Goal: Task Accomplishment & Management: Use online tool/utility

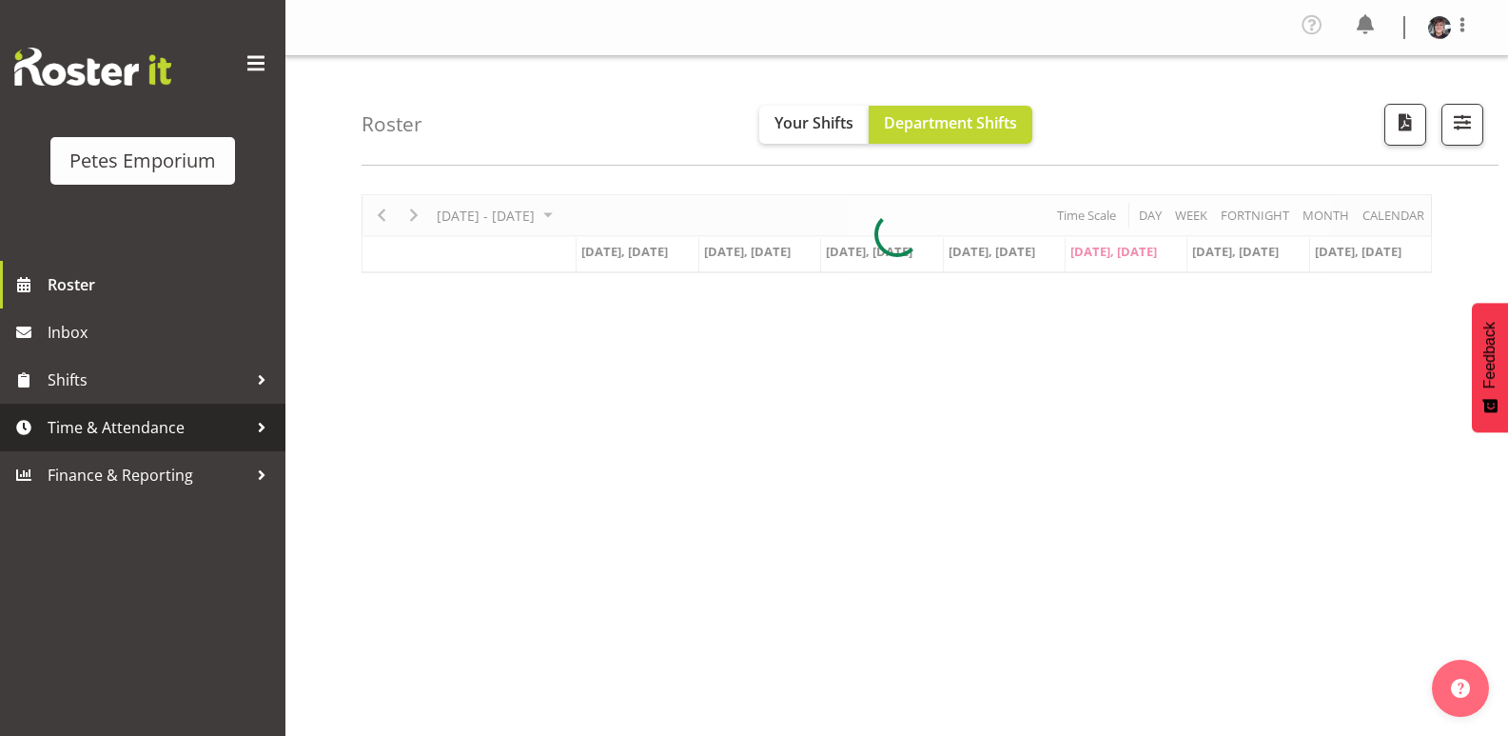
click at [171, 422] on span "Time & Attendance" at bounding box center [148, 427] width 200 height 29
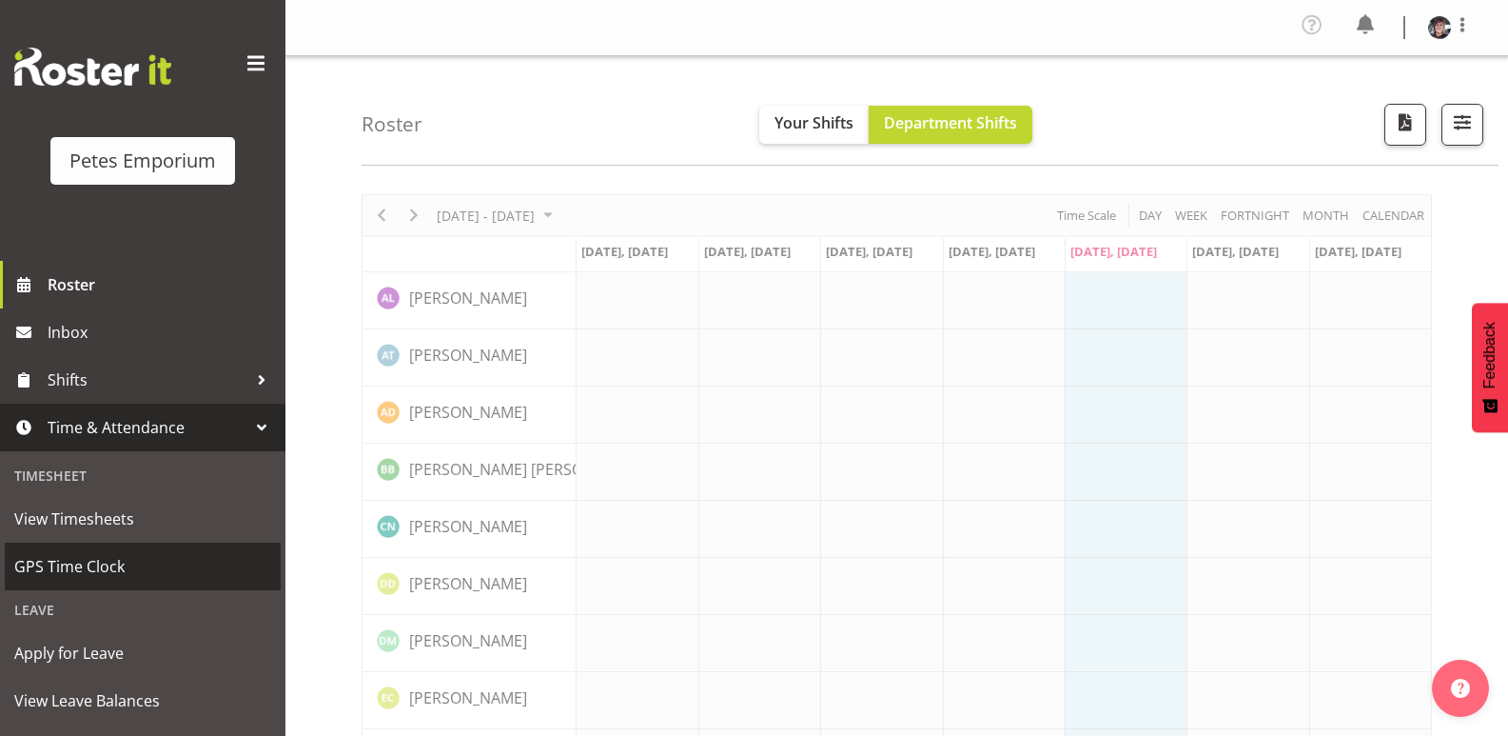
click at [109, 559] on span "GPS Time Clock" at bounding box center [142, 566] width 257 height 29
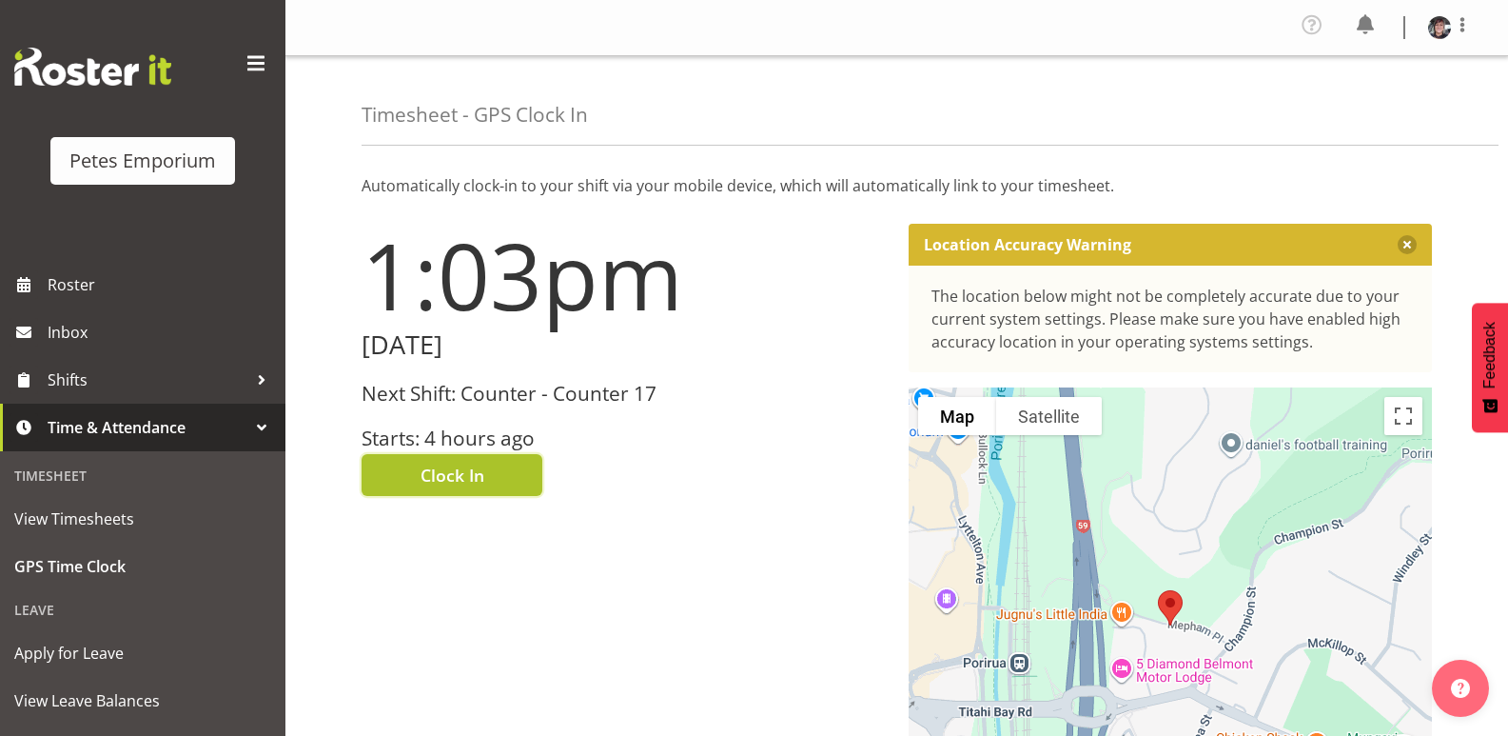
click at [445, 474] on span "Clock In" at bounding box center [453, 474] width 64 height 25
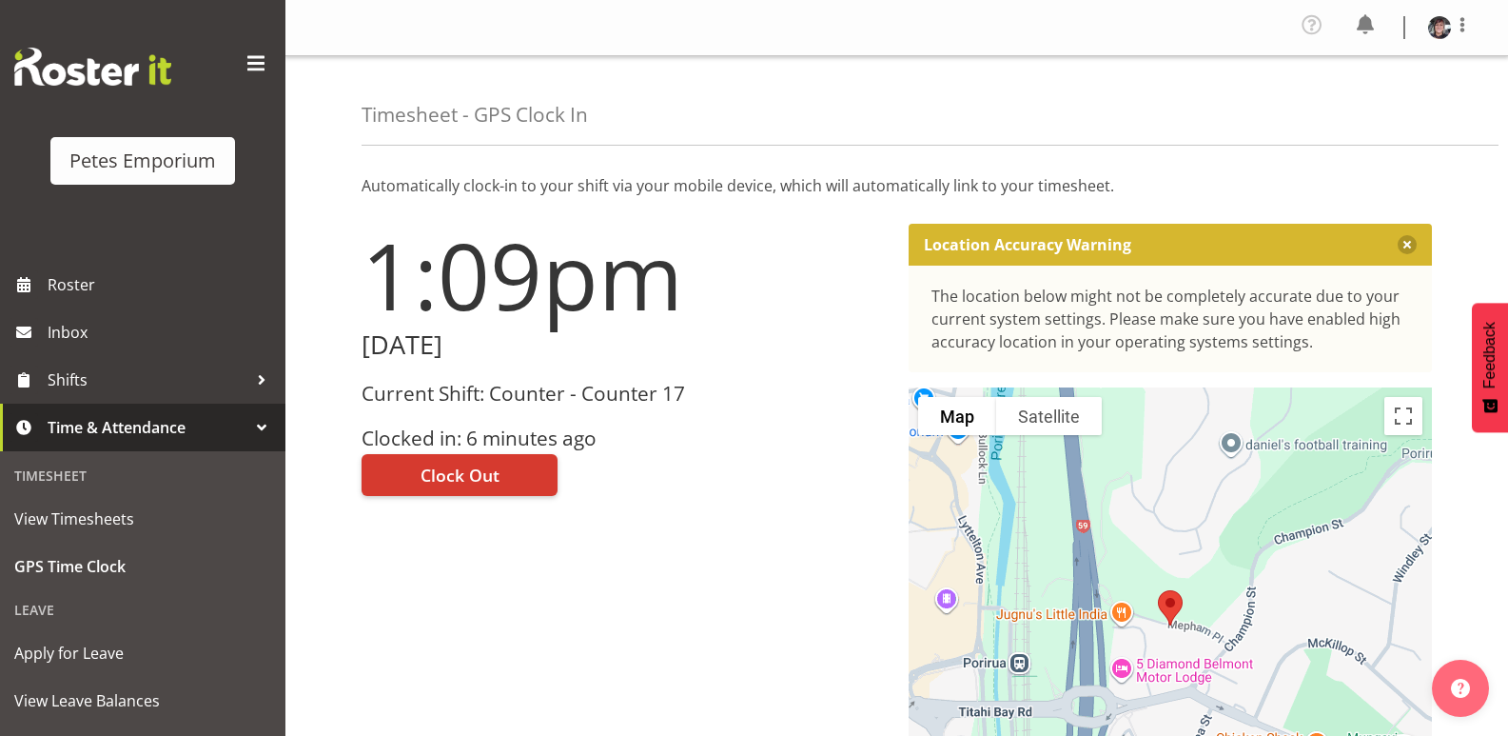
click at [1436, 29] on img at bounding box center [1439, 27] width 23 height 23
click at [1357, 110] on link "Log Out" at bounding box center [1382, 105] width 183 height 34
